Goal: Task Accomplishment & Management: Manage account settings

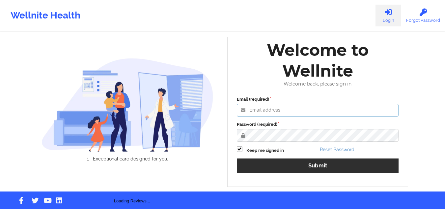
type input "mcasanaan@wellnite.com"
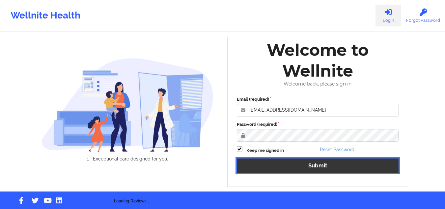
click at [295, 168] on button "Submit" at bounding box center [318, 165] width 162 height 14
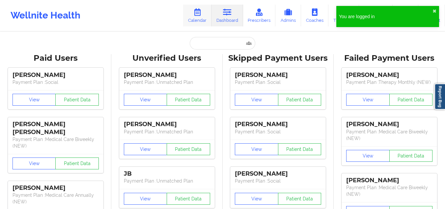
click at [199, 17] on link "Calendar" at bounding box center [197, 16] width 28 height 22
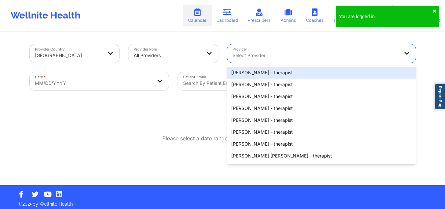
click at [257, 51] on div "Select Provider" at bounding box center [313, 53] width 173 height 18
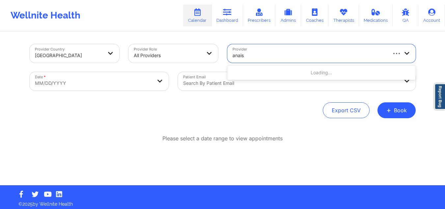
type input "anais q"
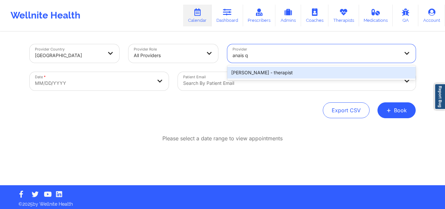
click at [253, 70] on div "Anais Quiñonez - therapist" at bounding box center [321, 73] width 188 height 12
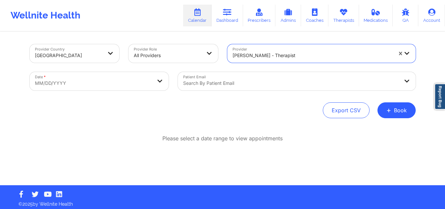
click at [116, 78] on body "Wellnite Health Calendar Dashboard Prescribers Admins Coaches Therapists Medica…" at bounding box center [222, 104] width 445 height 209
select select "2025-8"
select select "2025-9"
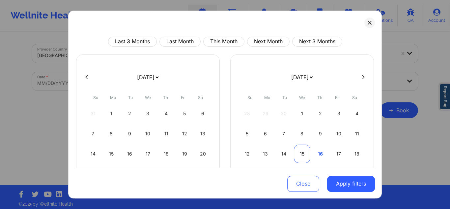
click at [297, 153] on div "15" at bounding box center [302, 153] width 17 height 18
select select "2025-9"
select select "2025-10"
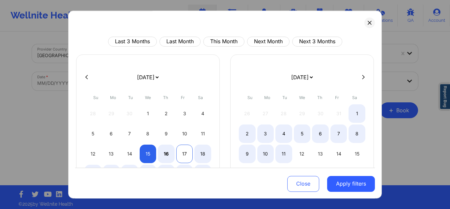
select select "2025-9"
select select "2025-10"
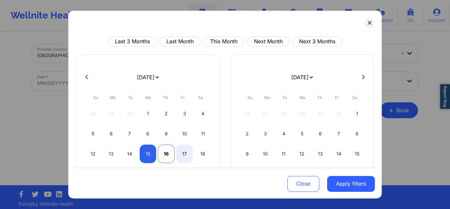
select select "2025-9"
select select "2025-10"
drag, startPoint x: 162, startPoint y: 154, endPoint x: 218, endPoint y: 162, distance: 57.0
click at [163, 153] on div "16" at bounding box center [166, 153] width 17 height 18
select select "2025-9"
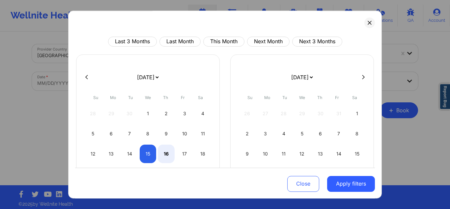
select select "2025-10"
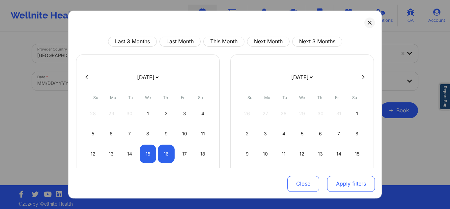
click at [335, 186] on button "Apply filters" at bounding box center [351, 183] width 48 height 16
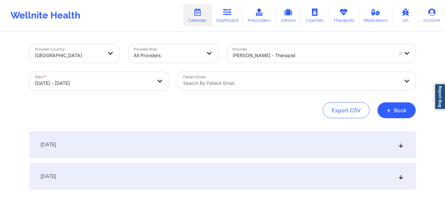
click at [151, 138] on div "October 15, 2025" at bounding box center [223, 144] width 386 height 26
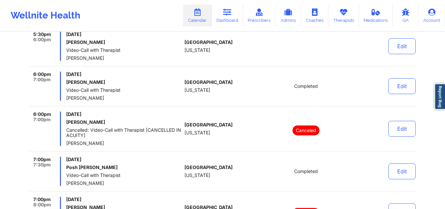
scroll to position [539, 0]
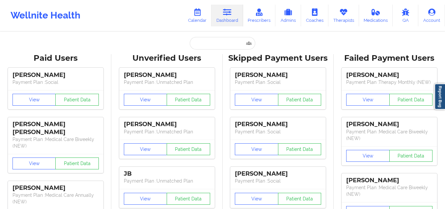
click at [162, 27] on div "Wellnite Health Calendar Dashboard Prescribers Admins Coaches Therapists Medica…" at bounding box center [222, 15] width 445 height 26
click at [212, 40] on input "text" at bounding box center [222, 43] width 65 height 13
paste input "goodman20@icloud.com"
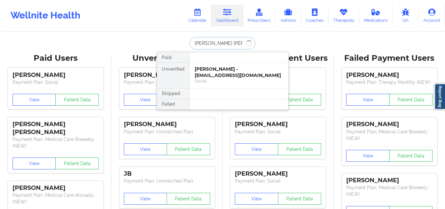
type input "andrea ram"
click at [226, 85] on div "andrea ramirez - ll.paych@email.com Digital Practice Member (Out Of Pocket)" at bounding box center [238, 75] width 99 height 25
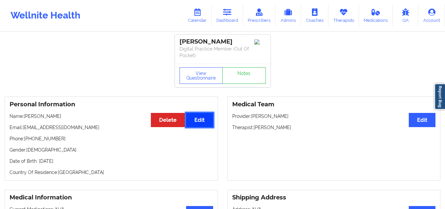
click at [202, 124] on button "Edit" at bounding box center [199, 120] width 27 height 14
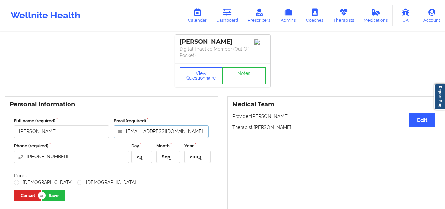
click at [135, 130] on input "ll.paych@email.com" at bounding box center [161, 131] width 95 height 13
drag, startPoint x: 244, startPoint y: 42, endPoint x: 175, endPoint y: 41, distance: 69.2
click at [175, 41] on div "andrea ramirez Digital Practice Member (Out Of Pocket)" at bounding box center [223, 49] width 96 height 29
copy div "andrea ramirez"
click at [229, 14] on icon at bounding box center [227, 12] width 9 height 7
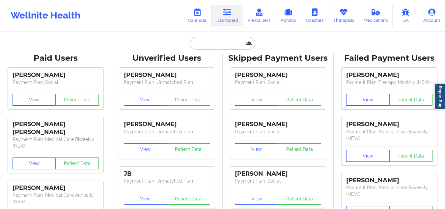
click at [222, 45] on input "text" at bounding box center [222, 43] width 65 height 13
paste input "andrea ramirez"
type input "andrea ramirez"
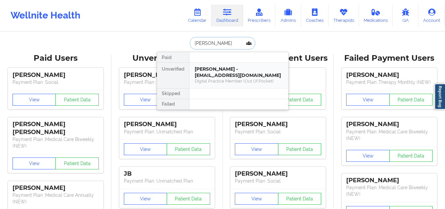
click at [228, 79] on div "Digital Practice Member (Out Of Pocket)" at bounding box center [239, 81] width 88 height 6
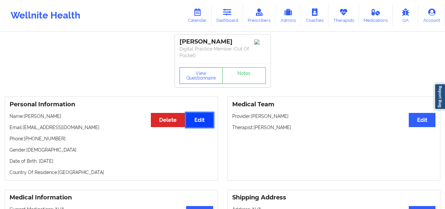
click at [208, 121] on button "Edit" at bounding box center [199, 120] width 27 height 14
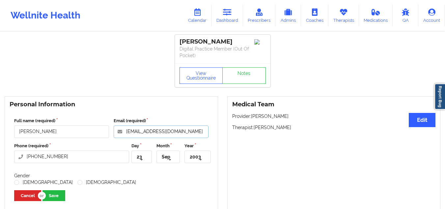
click at [135, 131] on input "ll.paych@email.com" at bounding box center [161, 131] width 95 height 13
type input "ll.psych@email.com"
click at [52, 195] on button "Save" at bounding box center [53, 195] width 23 height 11
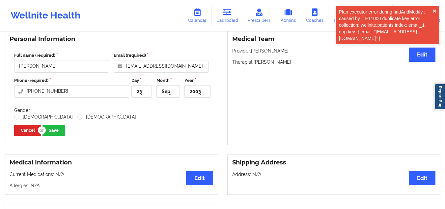
scroll to position [66, 0]
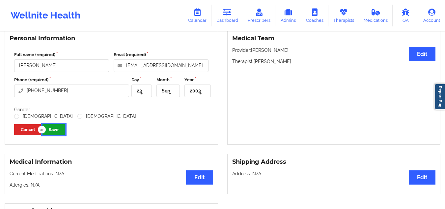
click at [57, 129] on button "Save" at bounding box center [53, 129] width 23 height 11
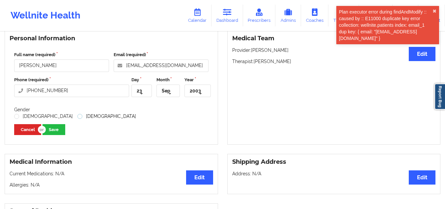
click at [77, 115] on label "Female" at bounding box center [106, 116] width 59 height 6
click at [77, 115] on input "Female" at bounding box center [80, 116] width 6 height 6
radio input "true"
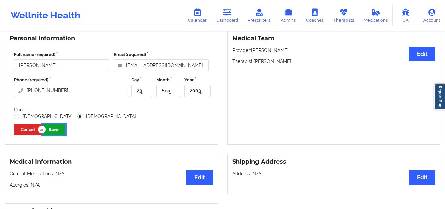
click at [57, 128] on button "Save" at bounding box center [53, 129] width 23 height 11
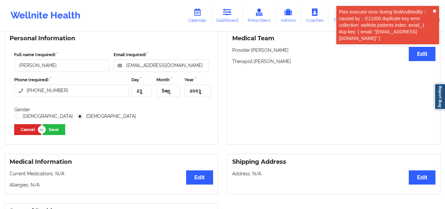
click at [433, 9] on button "✖︎" at bounding box center [435, 11] width 4 height 5
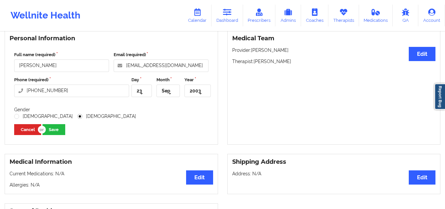
scroll to position [0, 0]
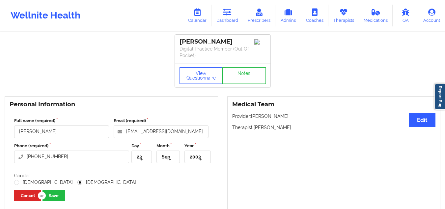
drag, startPoint x: 231, startPoint y: 43, endPoint x: 176, endPoint y: 41, distance: 55.1
click at [176, 41] on div "andrea ramirez Digital Practice Member (Out Of Pocket)" at bounding box center [223, 49] width 96 height 29
copy div "andrea ramirez"
click at [226, 16] on link "Dashboard" at bounding box center [228, 16] width 32 height 22
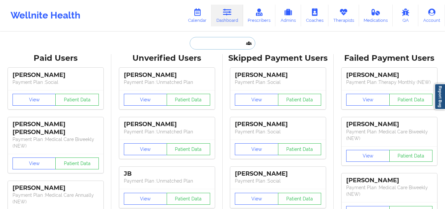
click at [212, 44] on input "text" at bounding box center [222, 43] width 65 height 13
paste input "andrea ramirez"
type input "andrea ramirez"
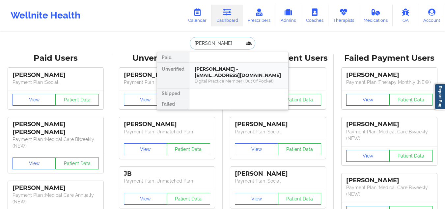
click at [229, 83] on div "Digital Practice Member (Out Of Pocket)" at bounding box center [239, 81] width 88 height 6
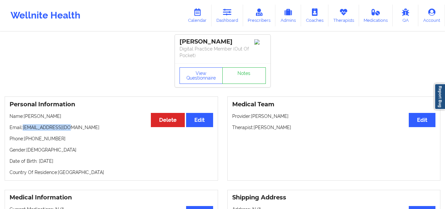
drag, startPoint x: 68, startPoint y: 128, endPoint x: 23, endPoint y: 125, distance: 44.9
click at [23, 125] on p "Email: ll.paych@email.com" at bounding box center [112, 127] width 204 height 7
copy p "ll.paych@email.com"
click at [234, 14] on link "Dashboard" at bounding box center [228, 16] width 32 height 22
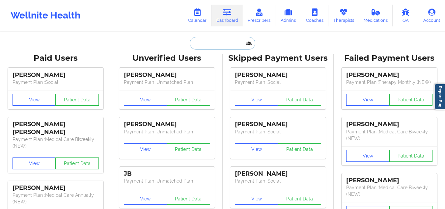
click at [239, 44] on input "text" at bounding box center [222, 43] width 65 height 13
paste input "ll.paych@email.com"
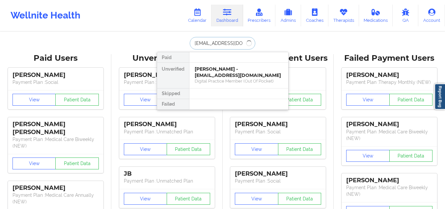
click at [200, 44] on input "ll.paych@email.com" at bounding box center [222, 43] width 65 height 13
type input "ll.psych@email.com"
click at [242, 74] on div "Andres Ramírez - ll.psych@email.com" at bounding box center [239, 72] width 88 height 12
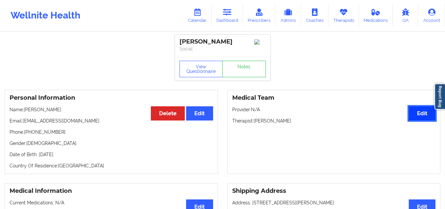
click at [423, 118] on button "Edit" at bounding box center [422, 113] width 27 height 14
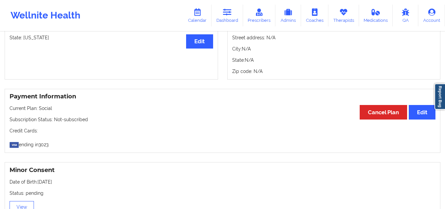
scroll to position [297, 0]
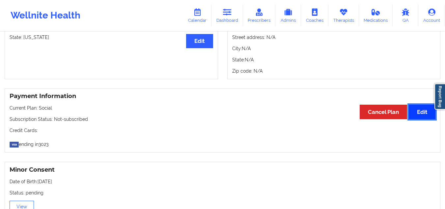
click at [422, 114] on button "Edit" at bounding box center [422, 111] width 27 height 14
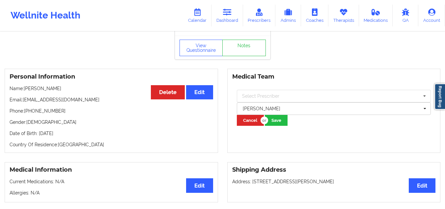
scroll to position [0, 0]
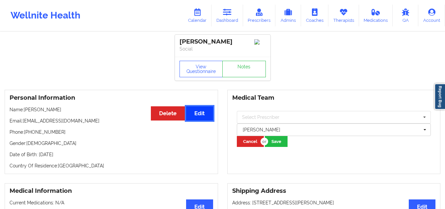
click at [202, 115] on button "Edit" at bounding box center [199, 113] width 27 height 14
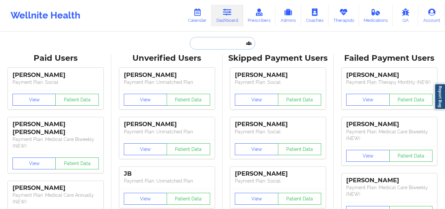
click at [199, 41] on input "text" at bounding box center [222, 43] width 65 height 13
type input "n"
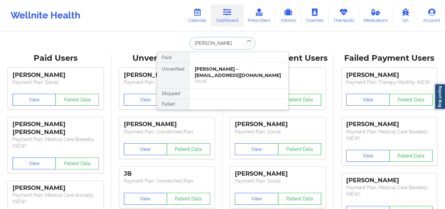
type input "andres"
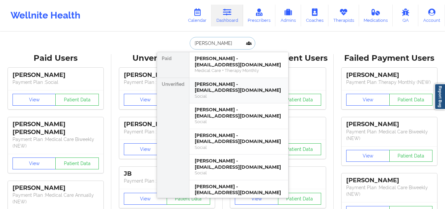
click at [216, 78] on div "Max Andres Kraushaar - maxkraushaar@hotmail.com Social" at bounding box center [238, 91] width 99 height 26
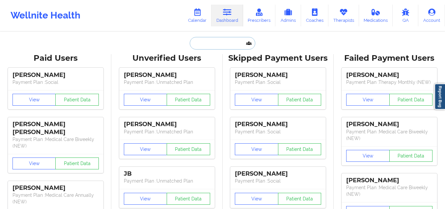
click at [193, 45] on input "text" at bounding box center [222, 43] width 65 height 13
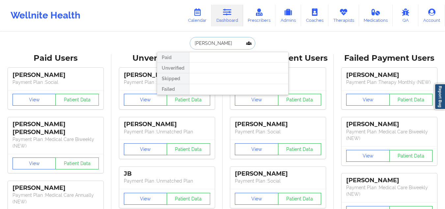
type input "andres ram"
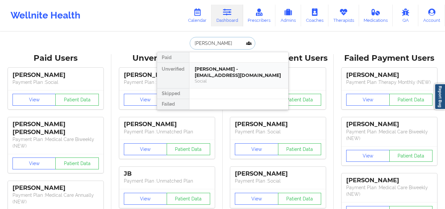
click at [228, 76] on div "Andres Ramírez - ll.psych@email.com" at bounding box center [239, 72] width 88 height 12
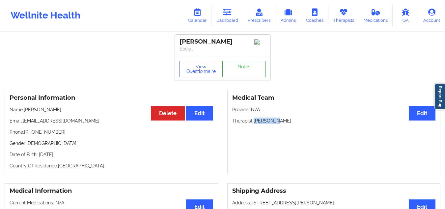
drag, startPoint x: 280, startPoint y: 121, endPoint x: 255, endPoint y: 119, distance: 25.5
click at [255, 119] on div "Medical Team Edit Provider: N/A Therapist: Leena Lee" at bounding box center [333, 132] width 213 height 84
copy p "Leena Lee"
click at [226, 12] on icon at bounding box center [227, 12] width 9 height 7
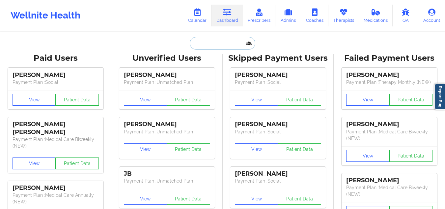
click at [225, 44] on input "text" at bounding box center [222, 43] width 65 height 13
paste input "Charles Glover"
type input "Charles Glover"
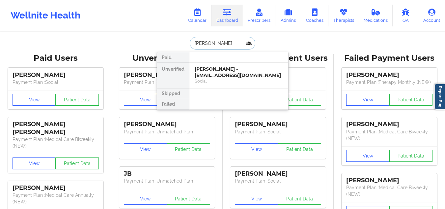
click at [233, 73] on div "Charles Glover - terylglover69@gmail.com" at bounding box center [239, 72] width 88 height 12
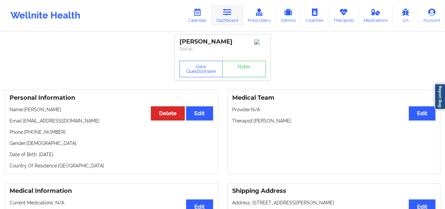
click at [222, 12] on link "Dashboard" at bounding box center [228, 16] width 32 height 22
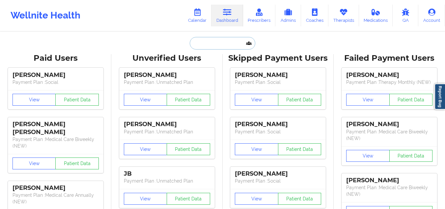
click at [224, 47] on input "text" at bounding box center [222, 43] width 65 height 13
paste input "goodman20@icloud.com"
type input "goodman20@icloud.com"
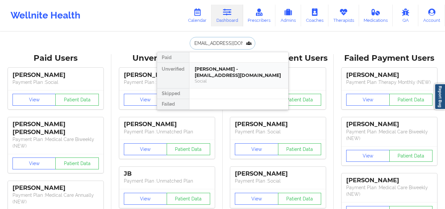
click at [225, 76] on div "Danielle Goodman - goodman20@icloud.com" at bounding box center [239, 72] width 88 height 12
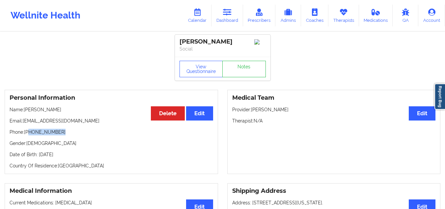
drag, startPoint x: 62, startPoint y: 134, endPoint x: 30, endPoint y: 132, distance: 31.4
click at [30, 132] on p "Phone: +1304-539-0670" at bounding box center [112, 131] width 204 height 7
copy p "304-539-0670"
click at [254, 64] on link "Notes" at bounding box center [243, 69] width 43 height 16
click at [232, 12] on icon at bounding box center [227, 12] width 9 height 7
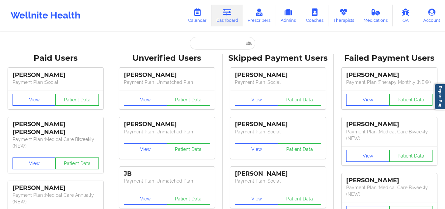
click at [232, 12] on icon at bounding box center [227, 12] width 9 height 7
click at [205, 38] on input "text" at bounding box center [222, 43] width 65 height 13
paste input "mayela_montero32@hotmail.com"
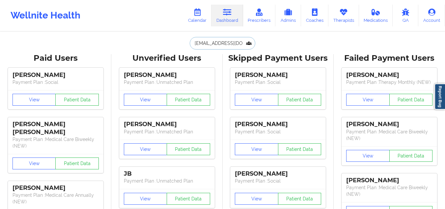
scroll to position [0, 24]
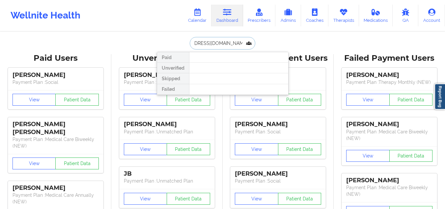
type input "mayela_montero32@hotmail.com"
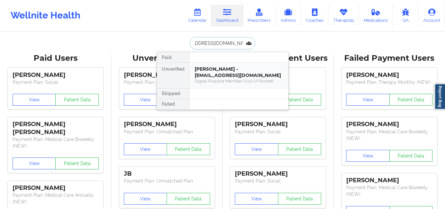
click at [215, 71] on div "Mayela Montero - mayela_montero32@hotmail.com" at bounding box center [239, 72] width 88 height 12
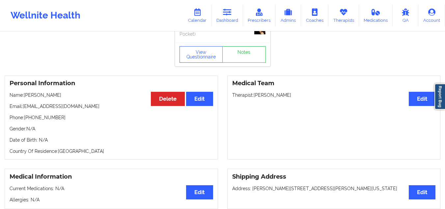
scroll to position [33, 0]
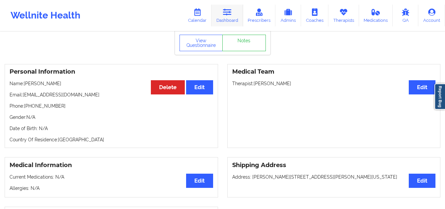
click at [227, 14] on icon at bounding box center [227, 12] width 9 height 7
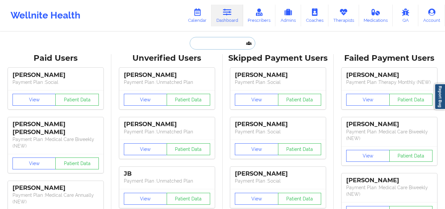
click at [198, 44] on input "text" at bounding box center [222, 43] width 65 height 13
paste input "Alexandra Schmidt (Zocdoc)"
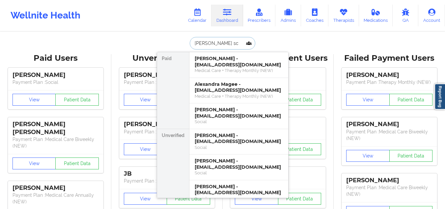
type input "Alexandra sch"
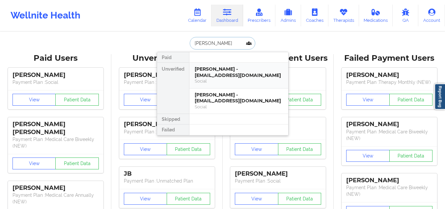
click at [234, 79] on div "Social" at bounding box center [239, 81] width 88 height 6
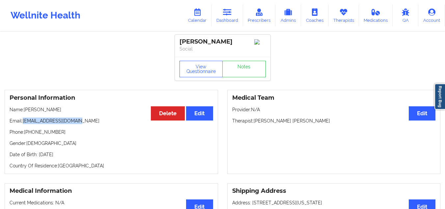
drag, startPoint x: 81, startPoint y: 125, endPoint x: 24, endPoint y: 123, distance: 56.7
click at [24, 123] on p "Email: aschmidt6430@gmail.com" at bounding box center [112, 120] width 204 height 7
copy p "aschmidt6430@gmail.com"
click at [238, 18] on link "Dashboard" at bounding box center [228, 16] width 32 height 22
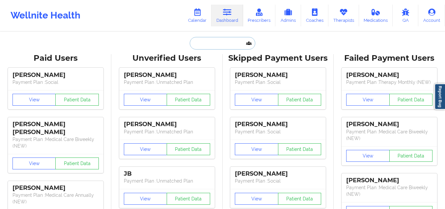
click at [216, 48] on input "text" at bounding box center [222, 43] width 65 height 13
paste input "collinsstacy2020@yahoo.com"
type input "collinsstacy2020@yahoo.com"
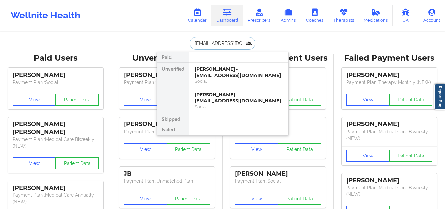
scroll to position [0, 11]
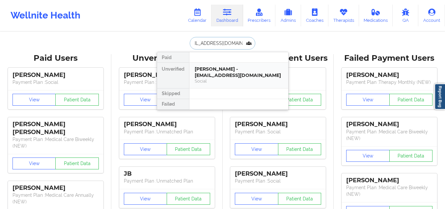
click at [230, 79] on div "Social" at bounding box center [239, 81] width 88 height 6
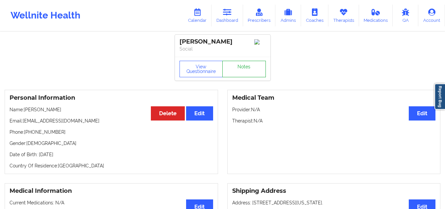
click at [246, 72] on link "Notes" at bounding box center [243, 69] width 43 height 16
click at [231, 13] on icon at bounding box center [227, 12] width 9 height 7
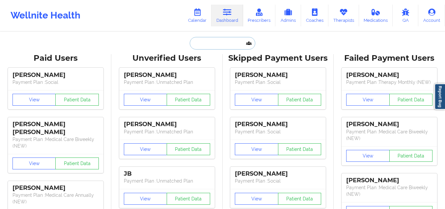
click at [234, 40] on input "text" at bounding box center [222, 43] width 65 height 13
paste input "johnston.sjg@gmail.com"
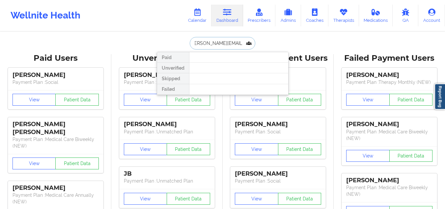
type input "johnston.sjg@gmail.com"
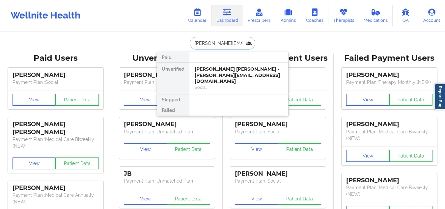
click at [228, 71] on div "Stephen John George Johnston - johnston.sjg@gmail.com" at bounding box center [239, 75] width 88 height 18
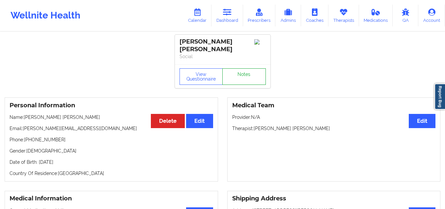
click at [244, 78] on link "Notes" at bounding box center [243, 76] width 43 height 16
drag, startPoint x: 322, startPoint y: 126, endPoint x: 306, endPoint y: 125, distance: 15.8
click at [315, 125] on p "Therapist: Quisha Monique Castro" at bounding box center [334, 128] width 204 height 7
drag, startPoint x: 308, startPoint y: 127, endPoint x: 255, endPoint y: 127, distance: 52.7
click at [255, 127] on p "Therapist: Quisha Monique Castro" at bounding box center [334, 128] width 204 height 7
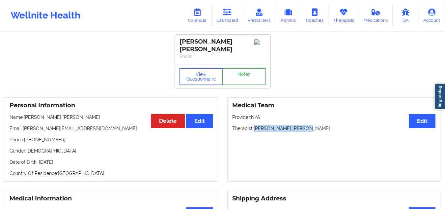
copy p "Quisha Monique Castro"
drag, startPoint x: 59, startPoint y: 138, endPoint x: 30, endPoint y: 139, distance: 29.0
click at [30, 139] on p "Phone: +15109364805" at bounding box center [112, 139] width 204 height 7
copy p "5109364805"
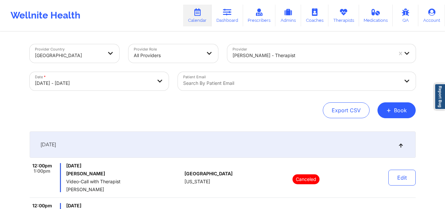
click at [283, 58] on div at bounding box center [313, 55] width 160 height 8
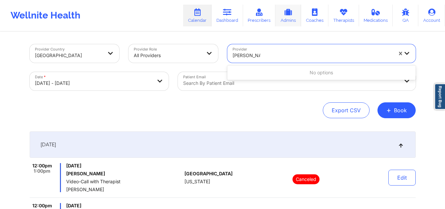
type input "richard allan"
type input "richard ryan"
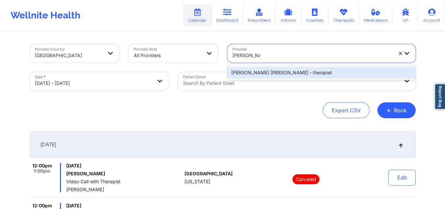
drag, startPoint x: 267, startPoint y: 73, endPoint x: 263, endPoint y: 75, distance: 4.4
click at [267, 73] on div "Richard Ryan Kenneth Pollino - therapist" at bounding box center [321, 73] width 188 height 12
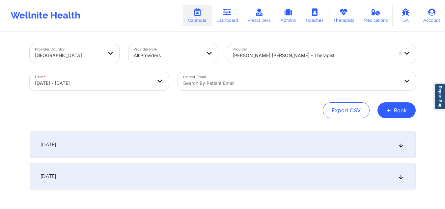
click at [370, 150] on div "October 15, 2025" at bounding box center [223, 144] width 386 height 26
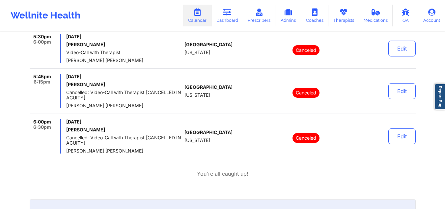
scroll to position [1036, 0]
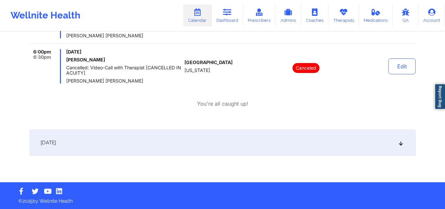
click at [182, 135] on div "October 16, 2025" at bounding box center [223, 142] width 386 height 26
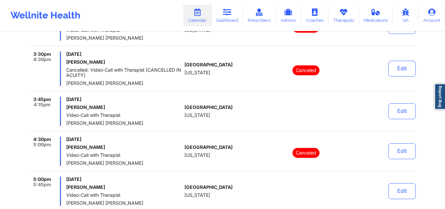
scroll to position [1903, 0]
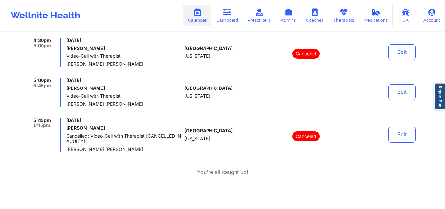
click at [200, 16] on link "Calendar" at bounding box center [197, 16] width 28 height 22
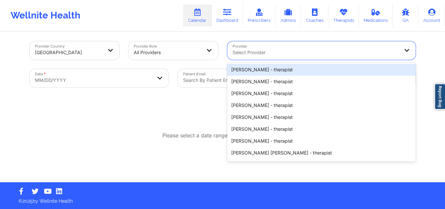
click at [263, 48] on div "Select Provider" at bounding box center [313, 50] width 173 height 18
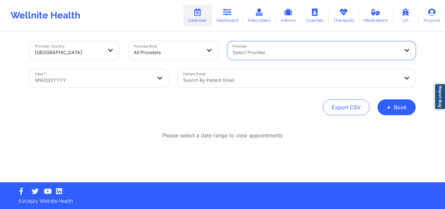
paste input "Quisha Monique Castro"
type input "Quisha Monique Castro"
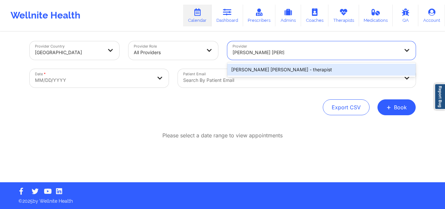
click at [264, 67] on div "Quisha Monique Castro - therapist" at bounding box center [321, 70] width 188 height 12
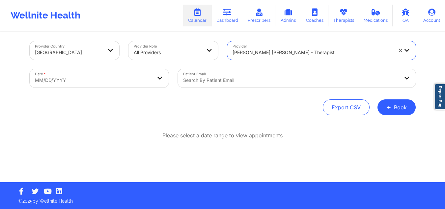
click at [102, 76] on body "Wellnite Health Calendar Dashboard Prescribers Admins Coaches Therapists Medica…" at bounding box center [222, 101] width 445 height 209
select select "2025-8"
select select "2025-9"
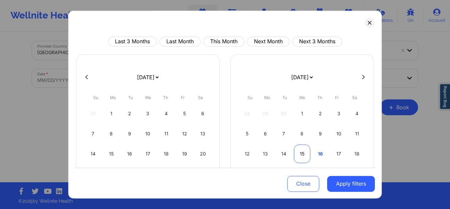
click at [296, 155] on div "15" at bounding box center [302, 153] width 17 height 18
select select "2025-9"
select select "2025-10"
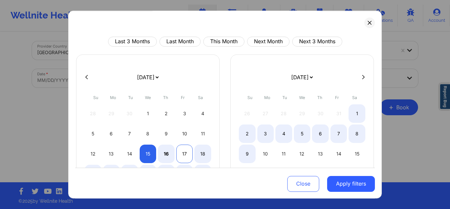
select select "2025-9"
select select "2025-10"
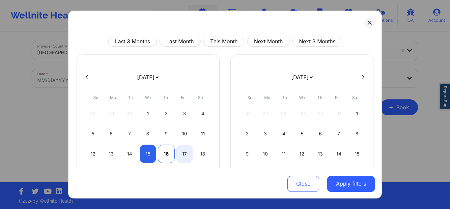
select select "2025-9"
select select "2025-10"
click at [167, 154] on div "16" at bounding box center [166, 153] width 17 height 18
select select "2025-9"
select select "2025-10"
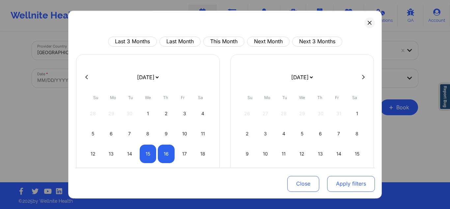
click at [333, 184] on button "Apply filters" at bounding box center [351, 183] width 48 height 16
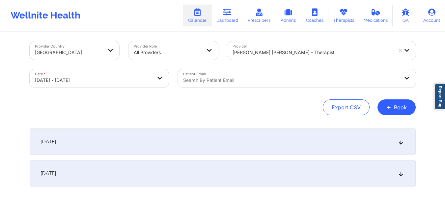
click at [200, 137] on div "October 15, 2025" at bounding box center [223, 141] width 386 height 26
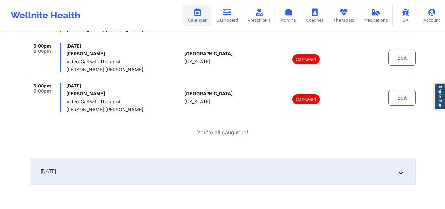
scroll to position [308, 0]
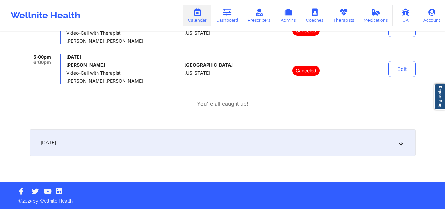
click at [189, 139] on div "October 16, 2025" at bounding box center [223, 142] width 386 height 26
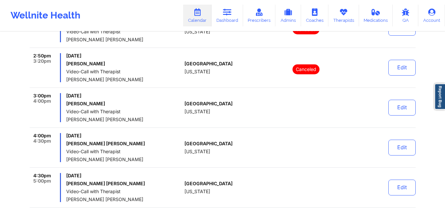
scroll to position [648, 0]
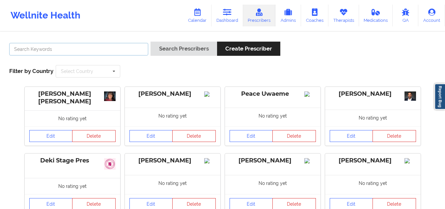
click at [93, 48] on input "text" at bounding box center [78, 49] width 139 height 13
paste input "[PERSON_NAME]"
type input "[PERSON_NAME]"
click at [223, 17] on link "Dashboard" at bounding box center [228, 16] width 32 height 22
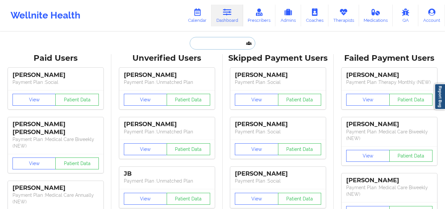
click at [195, 46] on input "text" at bounding box center [222, 43] width 65 height 13
paste input "[PERSON_NAME]"
type input "[PERSON_NAME]"
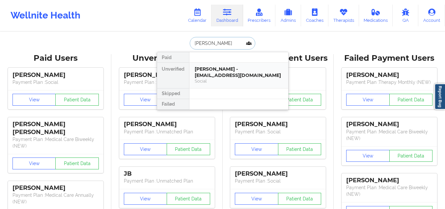
click at [213, 79] on div "Social" at bounding box center [239, 81] width 88 height 6
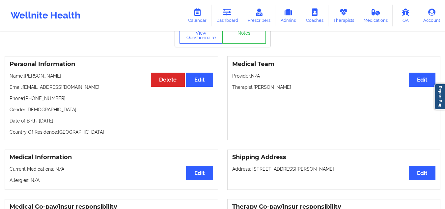
scroll to position [33, 0]
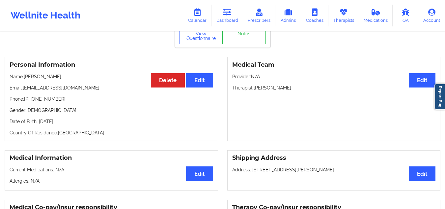
drag, startPoint x: 297, startPoint y: 92, endPoint x: 256, endPoint y: 91, distance: 41.8
click at [256, 91] on p "Therapist: [PERSON_NAME]" at bounding box center [334, 87] width 204 height 7
copy p "[PERSON_NAME]"
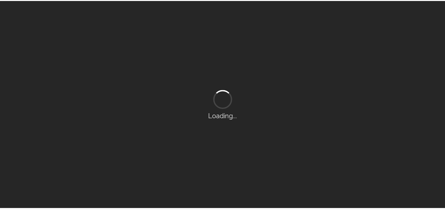
scroll to position [3, 0]
